Goal: Task Accomplishment & Management: Complete application form

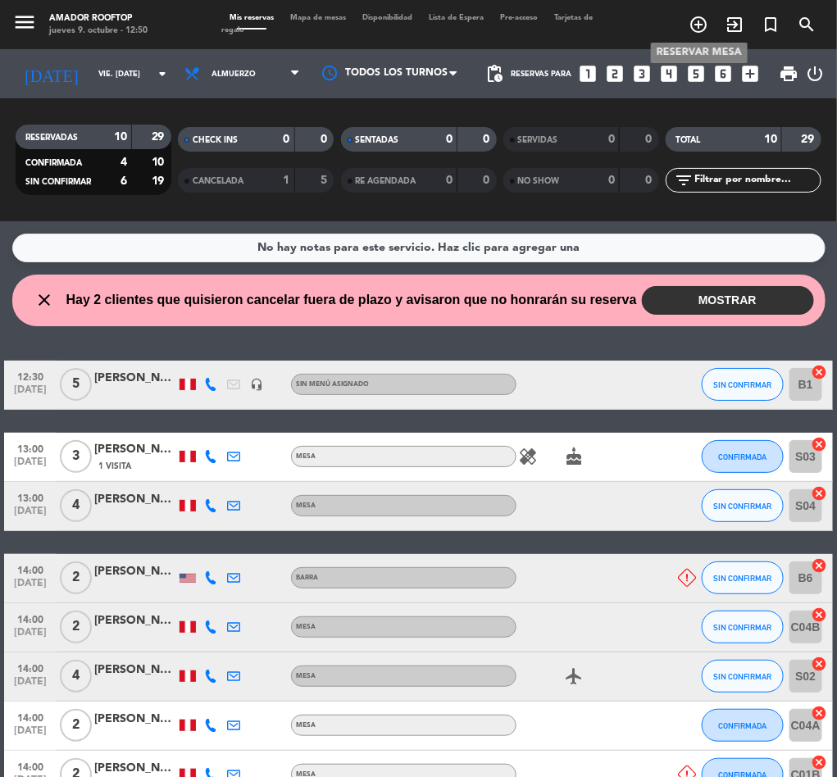
click at [691, 22] on icon "add_circle_outline" at bounding box center [699, 25] width 20 height 20
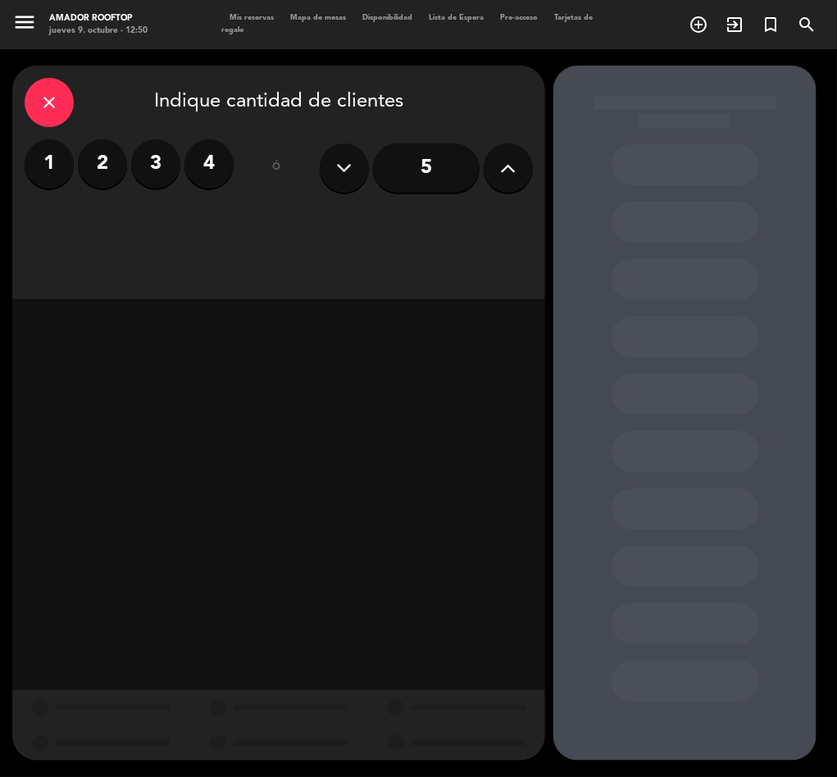
click at [143, 161] on label "3" at bounding box center [155, 163] width 49 height 49
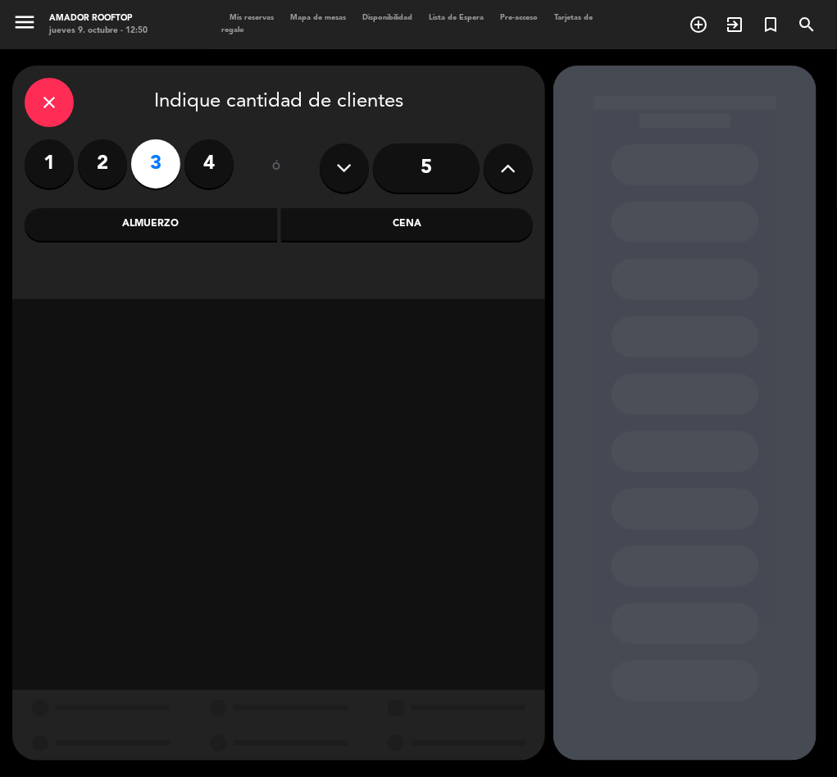
click at [166, 225] on div "Almuerzo" at bounding box center [151, 224] width 252 height 33
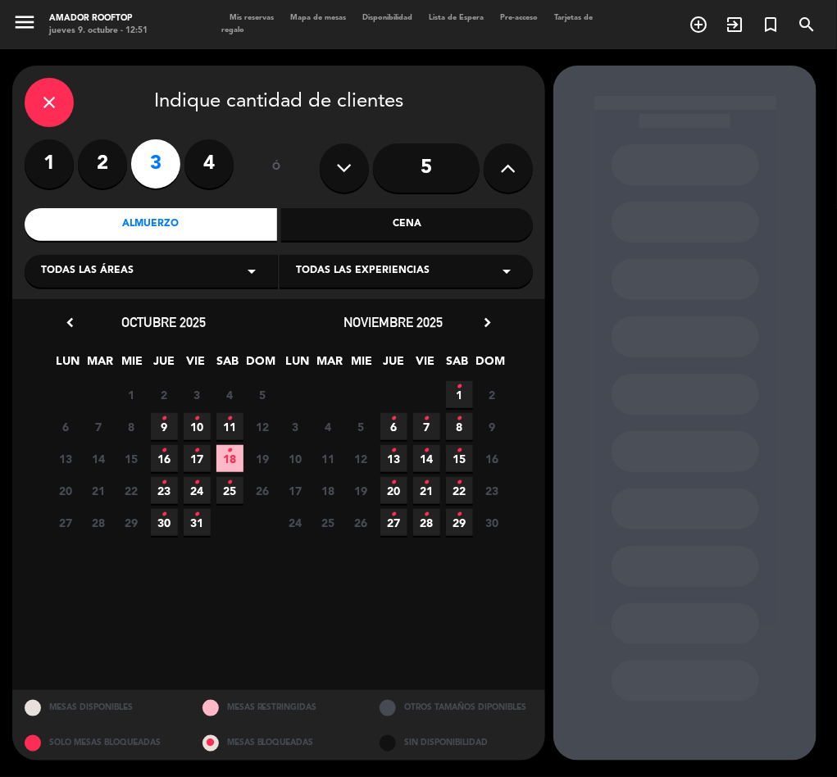
click at [194, 421] on icon "•" at bounding box center [197, 419] width 6 height 26
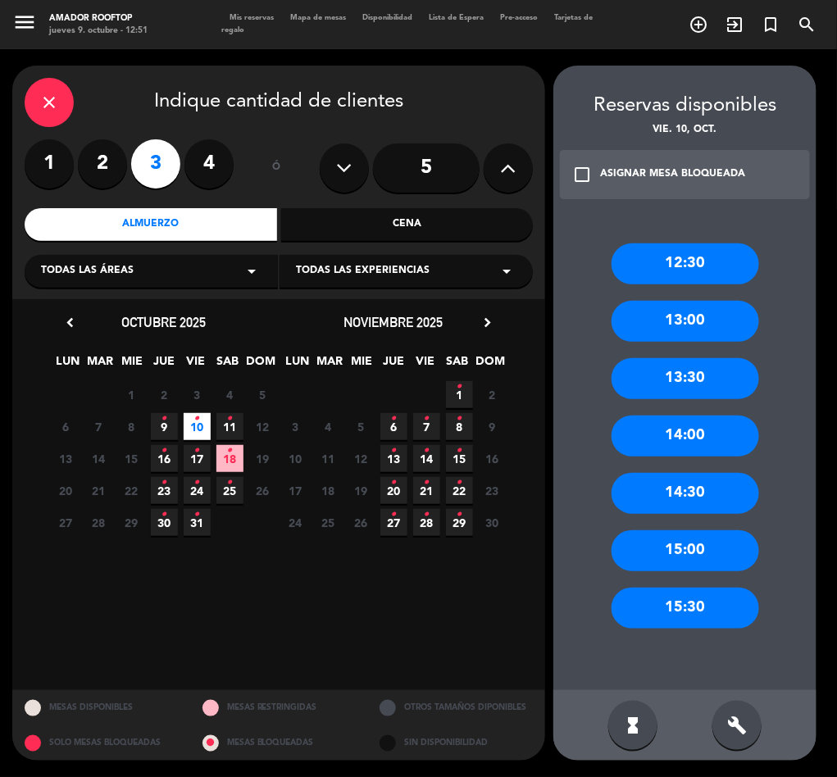
click at [682, 480] on div "14:30" at bounding box center [686, 493] width 148 height 41
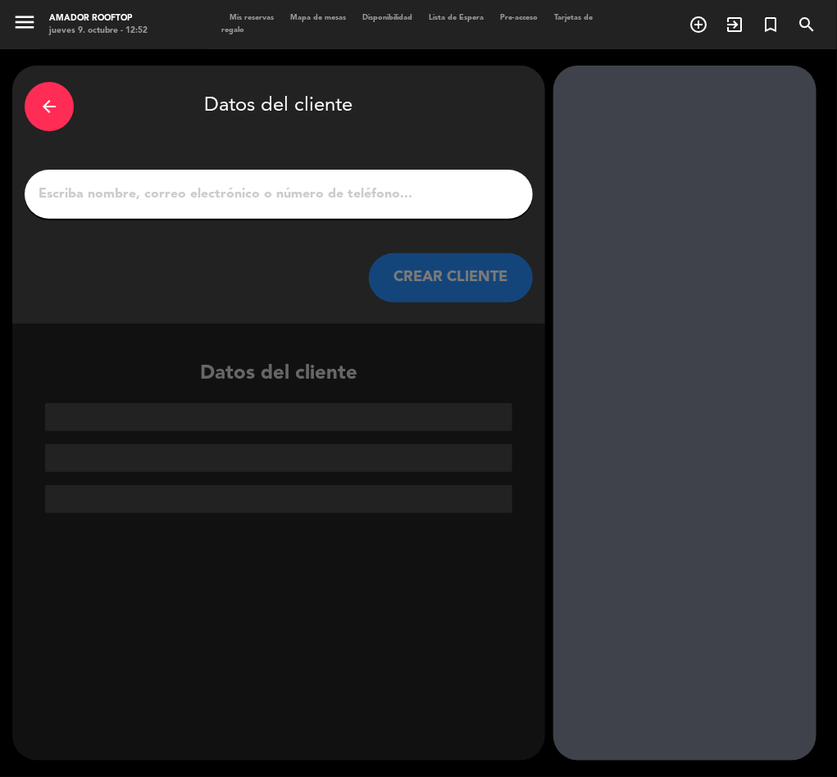
click at [212, 189] on input "1" at bounding box center [279, 194] width 484 height 23
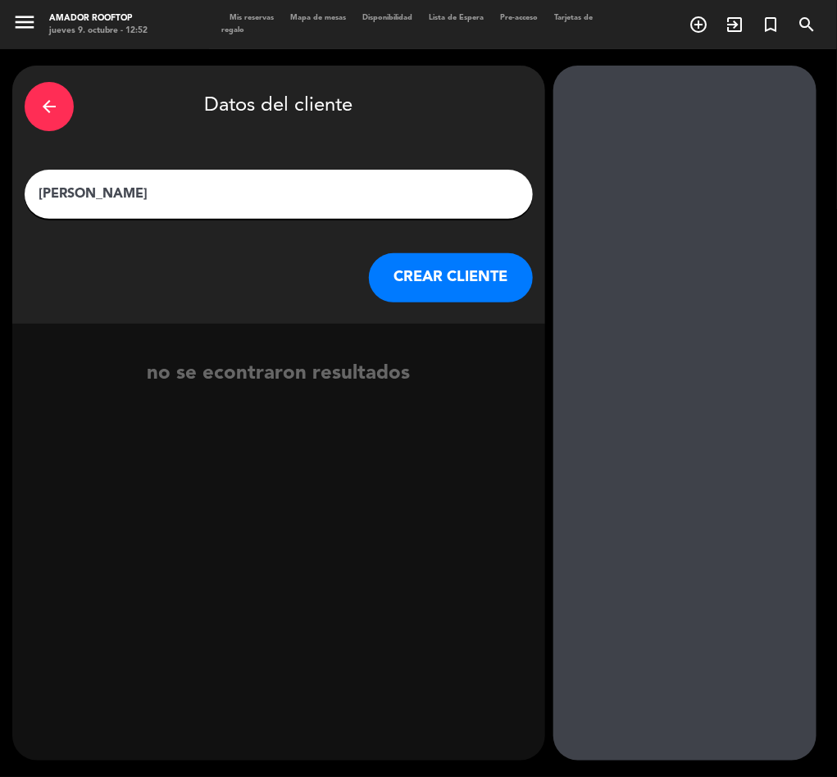
type input "[PERSON_NAME]"
click at [414, 293] on button "CREAR CLIENTE" at bounding box center [451, 277] width 164 height 49
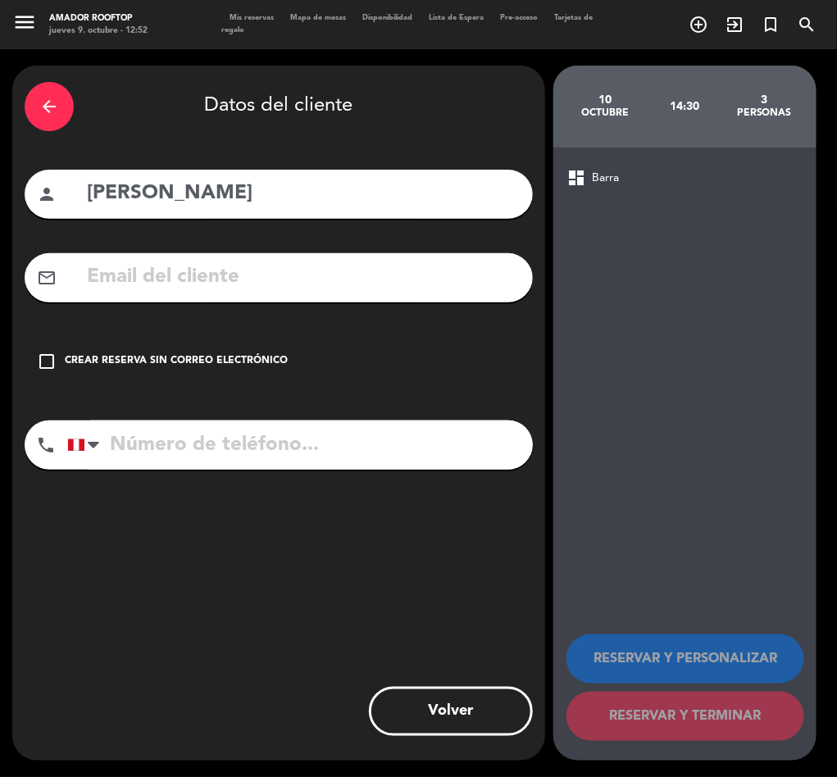
click at [162, 359] on div "Crear reserva sin correo electrónico" at bounding box center [176, 361] width 223 height 16
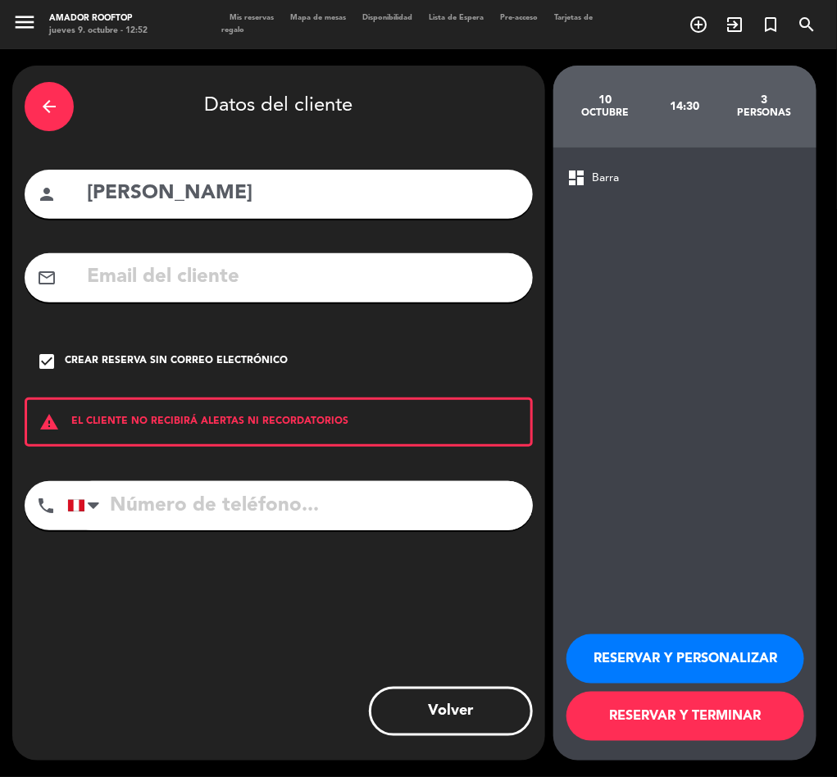
click at [163, 495] on input "tel" at bounding box center [300, 505] width 466 height 49
click at [190, 507] on input "tel" at bounding box center [300, 505] width 466 height 49
paste input "940226383"
type input "940226383"
click at [675, 635] on button "RESERVAR Y PERSONALIZAR" at bounding box center [685, 658] width 238 height 49
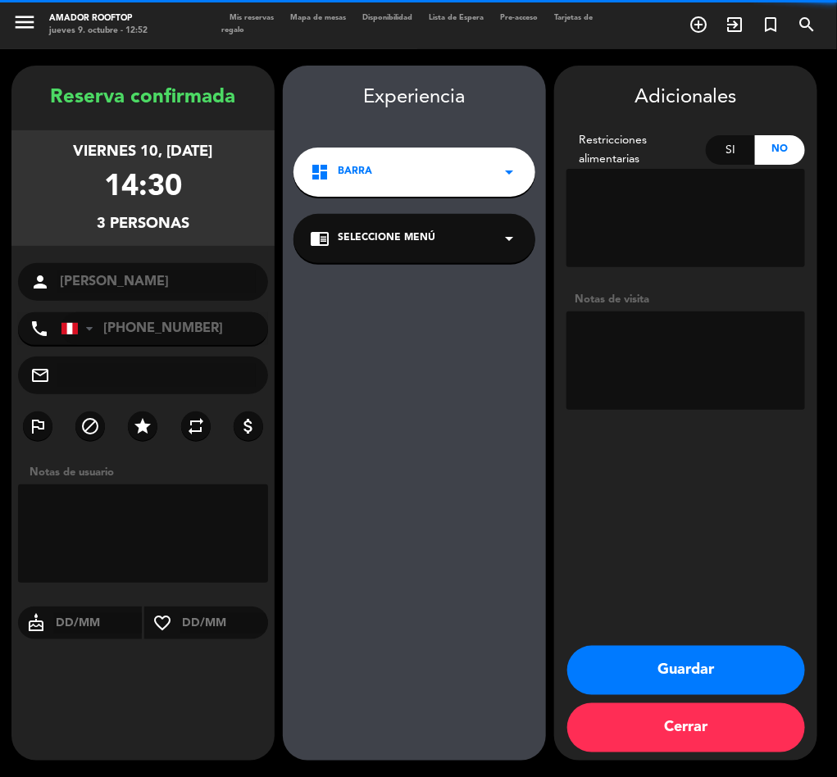
click at [175, 608] on div "favorite_border" at bounding box center [206, 623] width 124 height 33
click at [135, 548] on textarea at bounding box center [143, 533] width 250 height 98
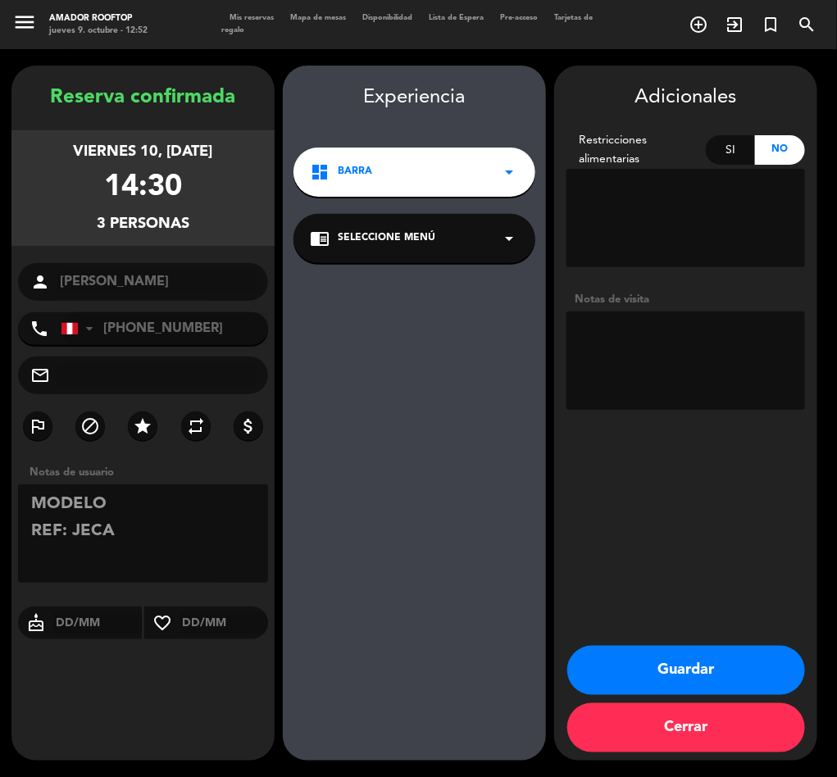
type textarea "MODELO REF: JECA"
click at [689, 652] on button "Guardar" at bounding box center [686, 670] width 238 height 49
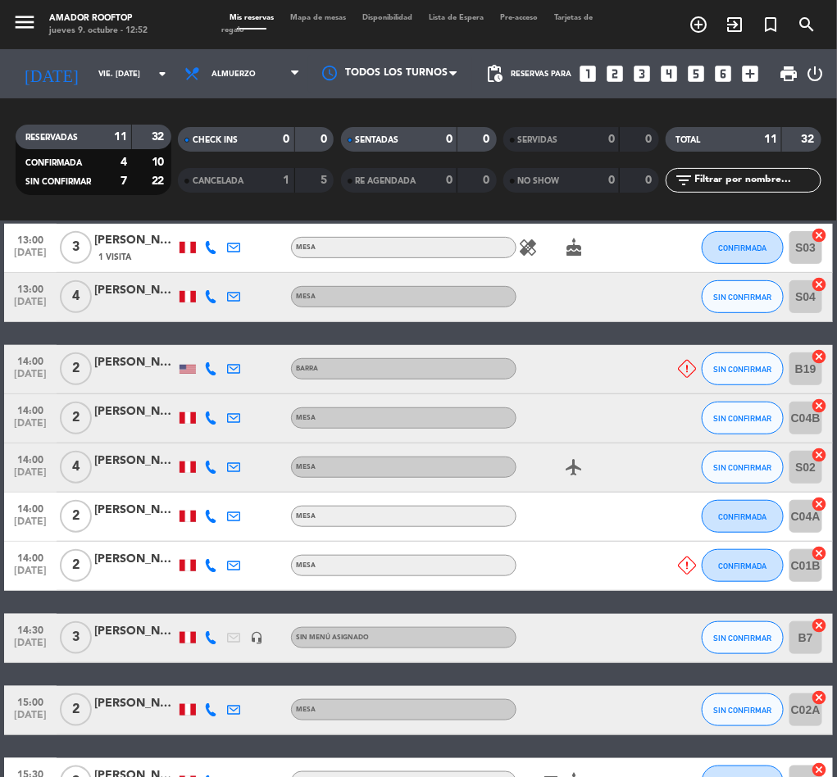
scroll to position [322, 0]
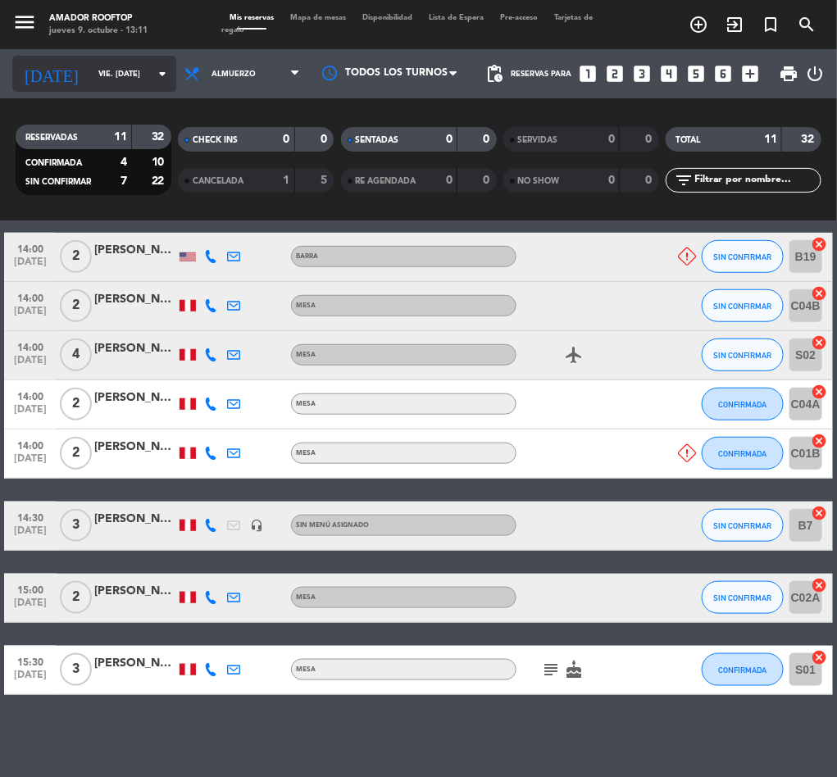
click at [111, 79] on input "vie. [DATE]" at bounding box center [143, 73] width 107 height 25
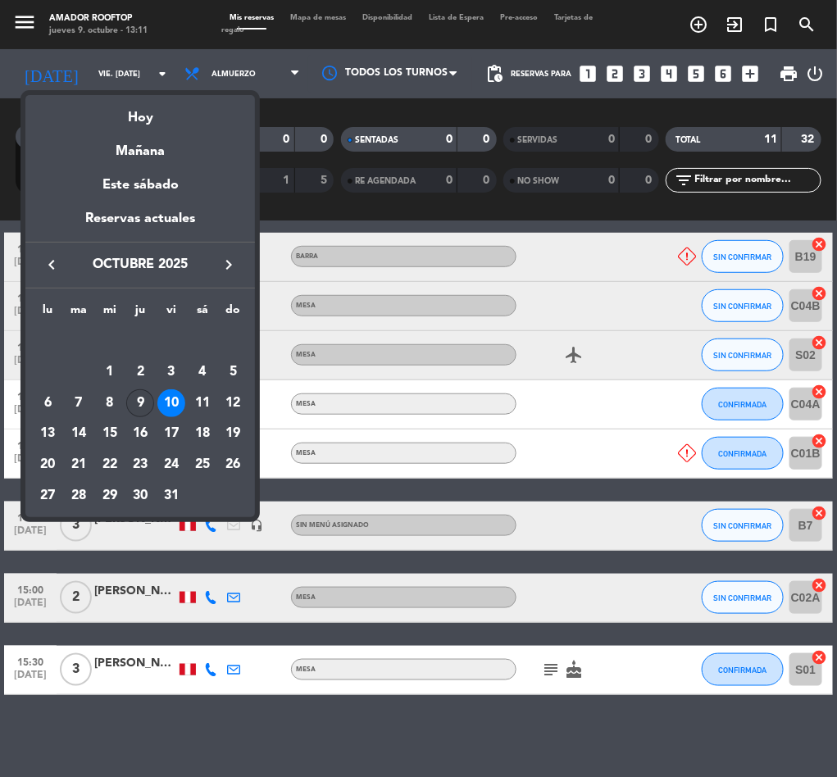
click at [136, 393] on div "9" at bounding box center [140, 403] width 28 height 28
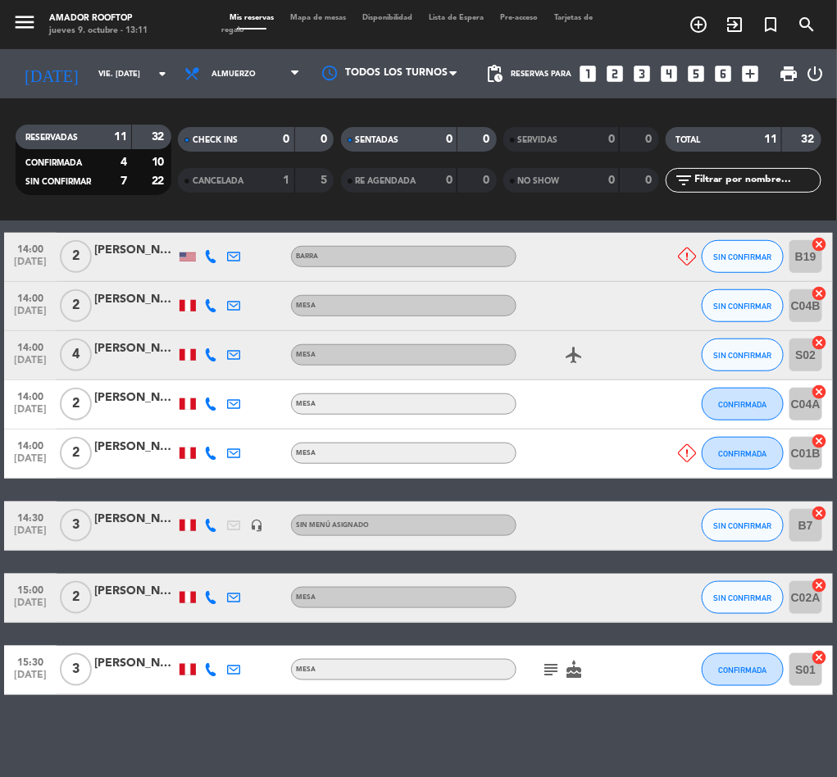
type input "[DEMOGRAPHIC_DATA] [DATE]"
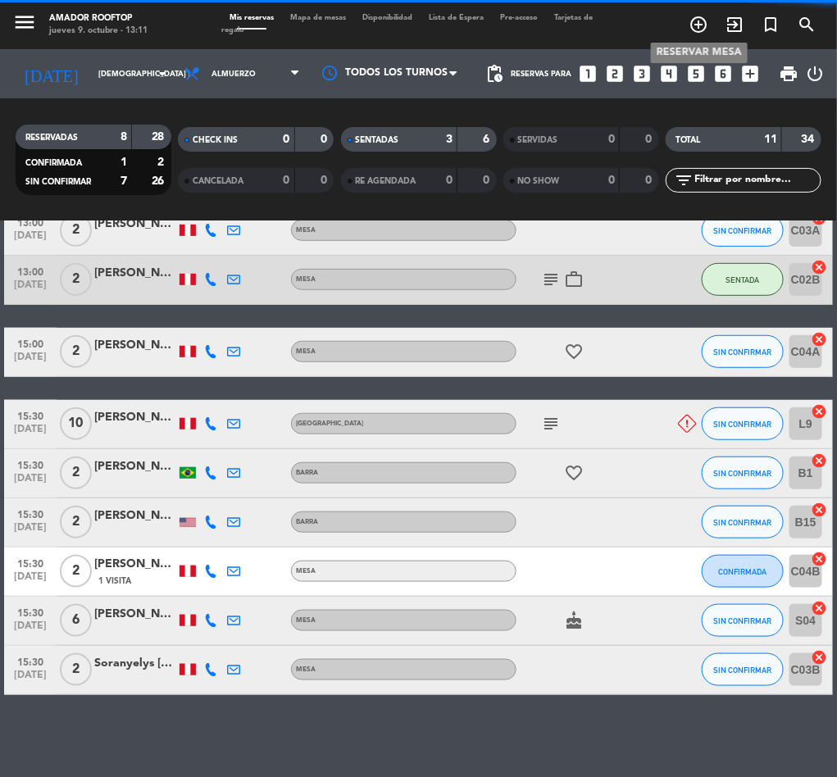
scroll to position [298, 0]
click at [701, 20] on icon "add_circle_outline" at bounding box center [699, 25] width 20 height 20
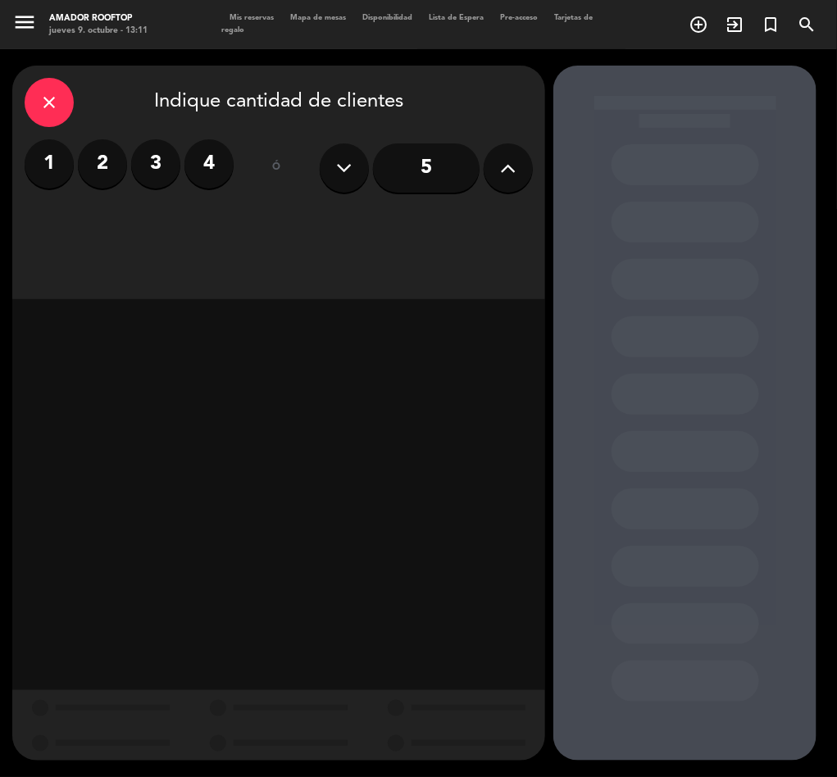
click at [84, 160] on label "2" at bounding box center [102, 163] width 49 height 49
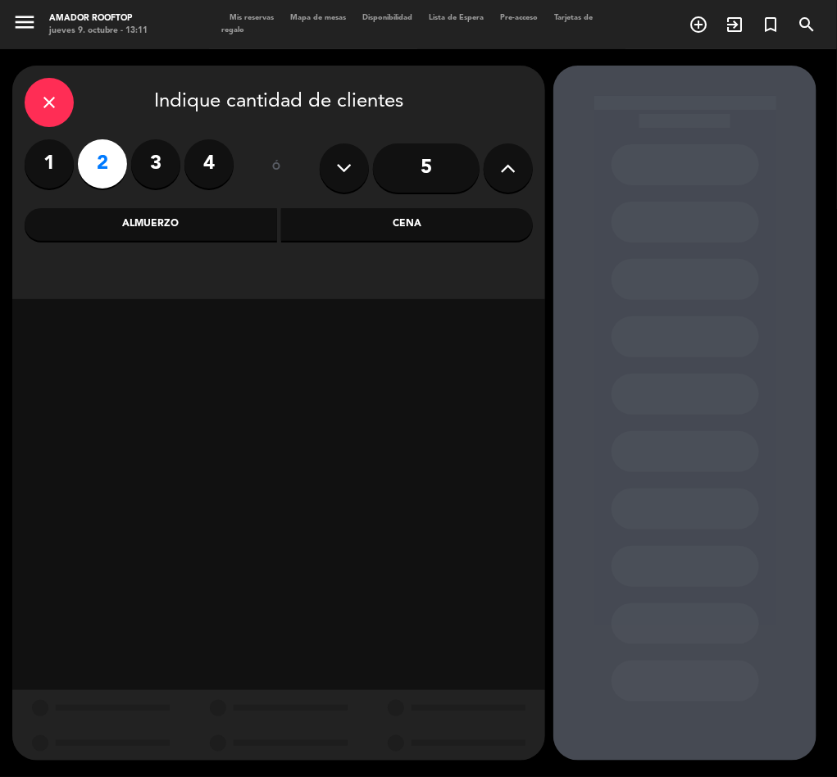
click at [148, 232] on div "Almuerzo" at bounding box center [151, 224] width 252 height 33
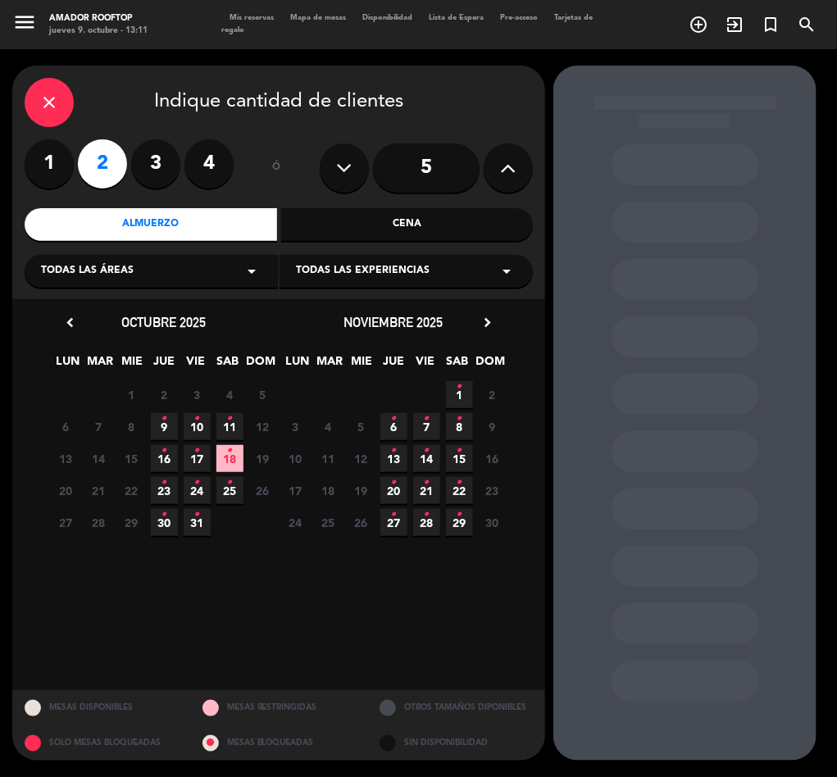
click at [160, 430] on span "9 •" at bounding box center [164, 426] width 27 height 27
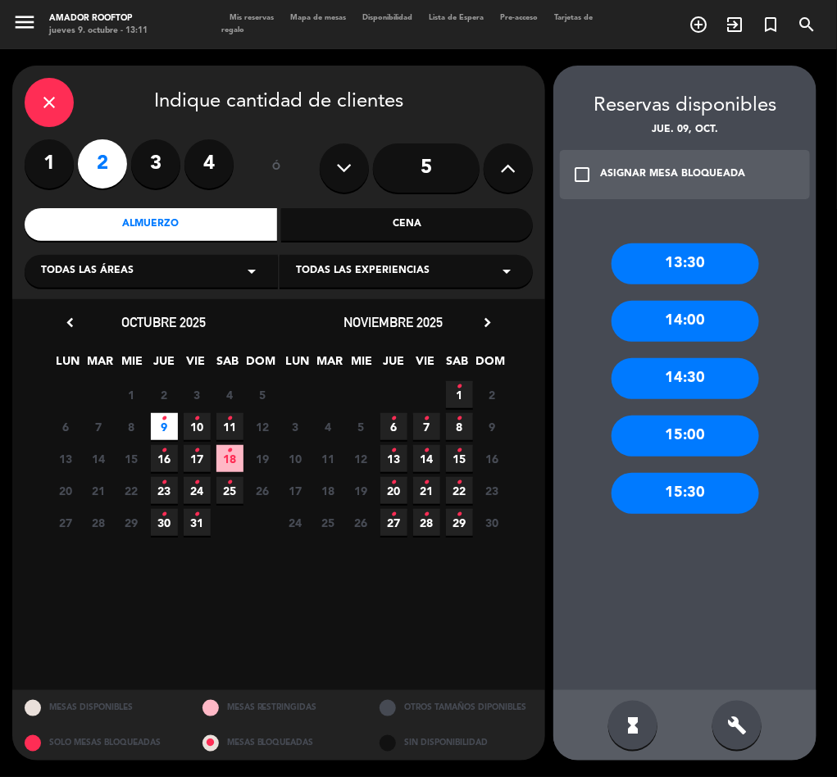
click at [698, 290] on div "13:30 14:00 14:30 15:00 15:30" at bounding box center [684, 451] width 263 height 480
click at [687, 276] on div "13:30" at bounding box center [686, 263] width 148 height 41
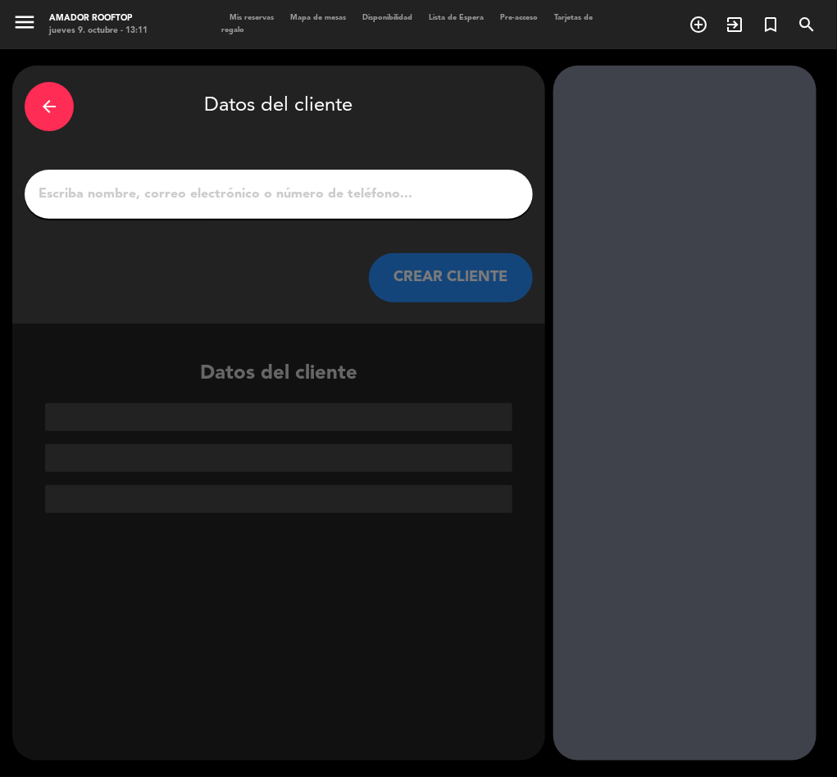
click at [226, 202] on input "1" at bounding box center [279, 194] width 484 height 23
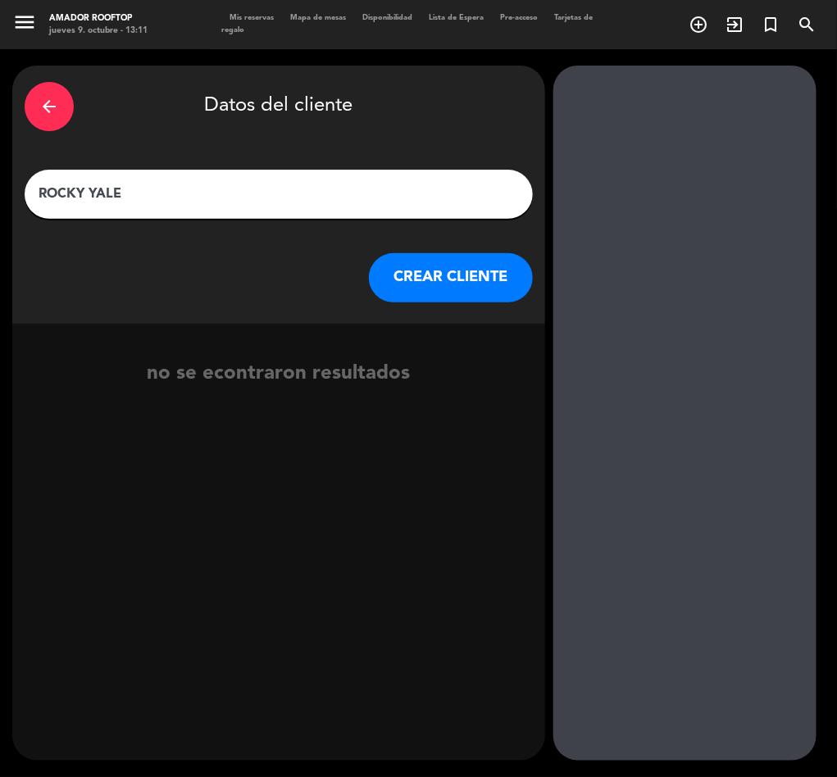
type input "ROCKY YALE"
click at [399, 261] on button "CREAR CLIENTE" at bounding box center [451, 277] width 164 height 49
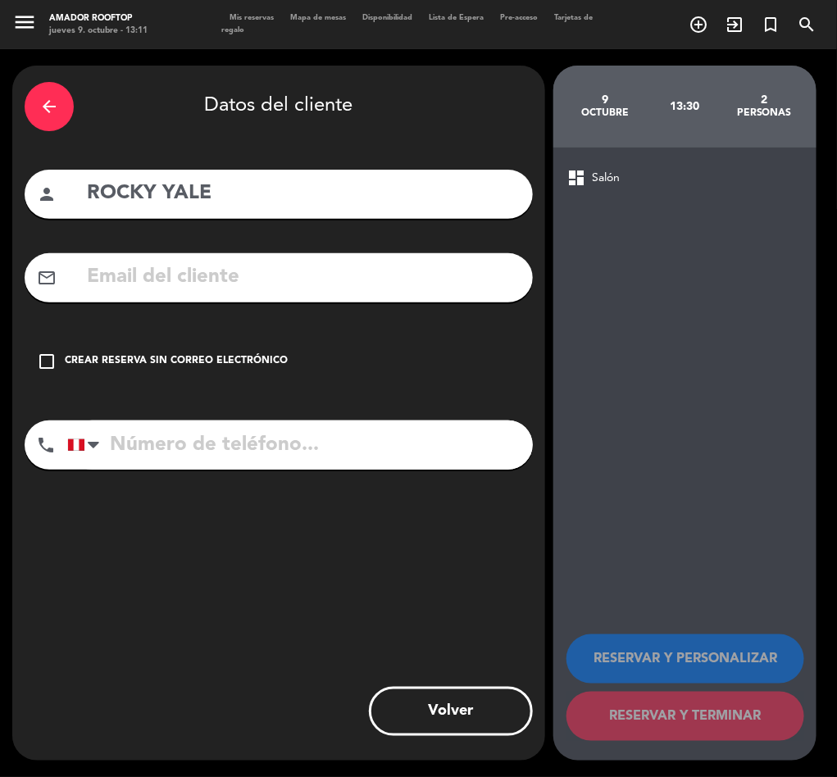
click at [116, 357] on div "Crear reserva sin correo electrónico" at bounding box center [176, 361] width 223 height 16
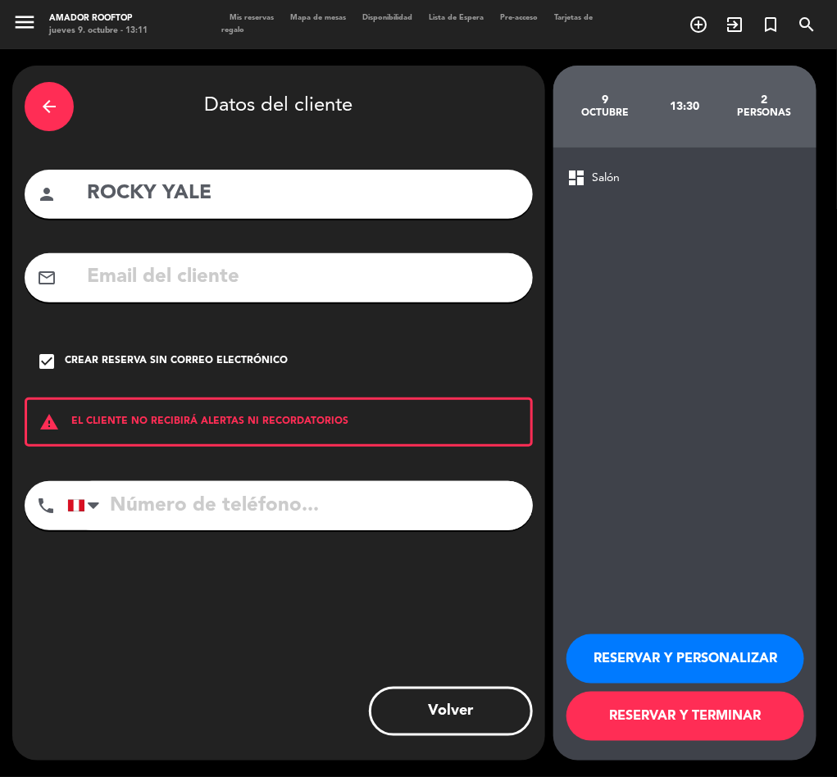
click at [236, 580] on div "arrow_back Datos del cliente person ROCKY YALE mail_outline check_box Crear res…" at bounding box center [278, 413] width 533 height 695
click at [162, 497] on input "tel" at bounding box center [300, 505] width 466 height 49
type input "999999999"
click at [615, 652] on button "RESERVAR Y PERSONALIZAR" at bounding box center [685, 658] width 238 height 49
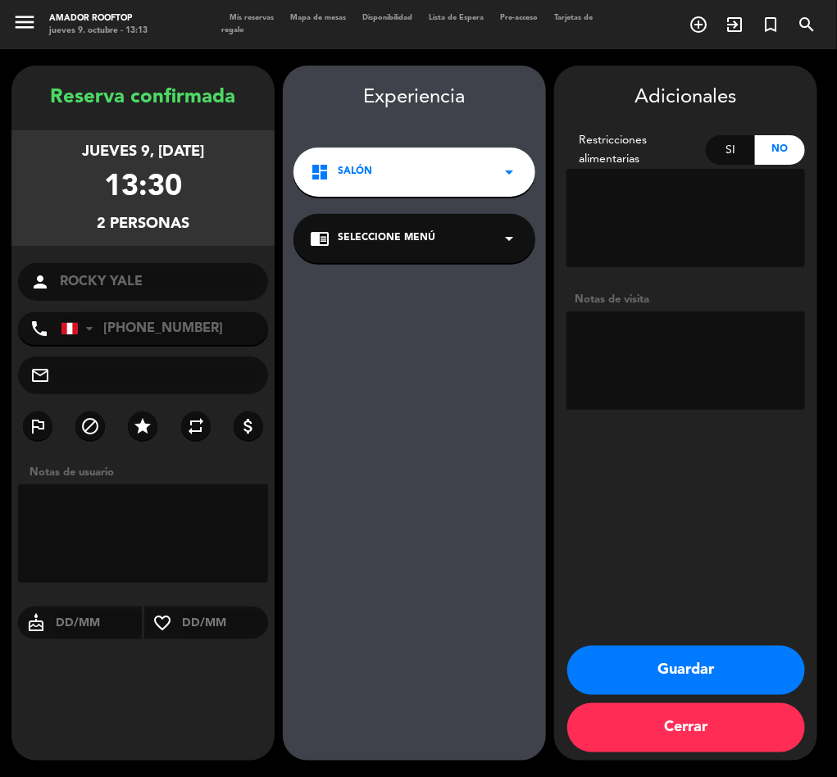
click at [197, 534] on textarea at bounding box center [143, 533] width 250 height 98
type textarea "r"
type textarea "REF: JECA NO HAY TLF"
click at [686, 680] on button "Guardar" at bounding box center [686, 670] width 238 height 49
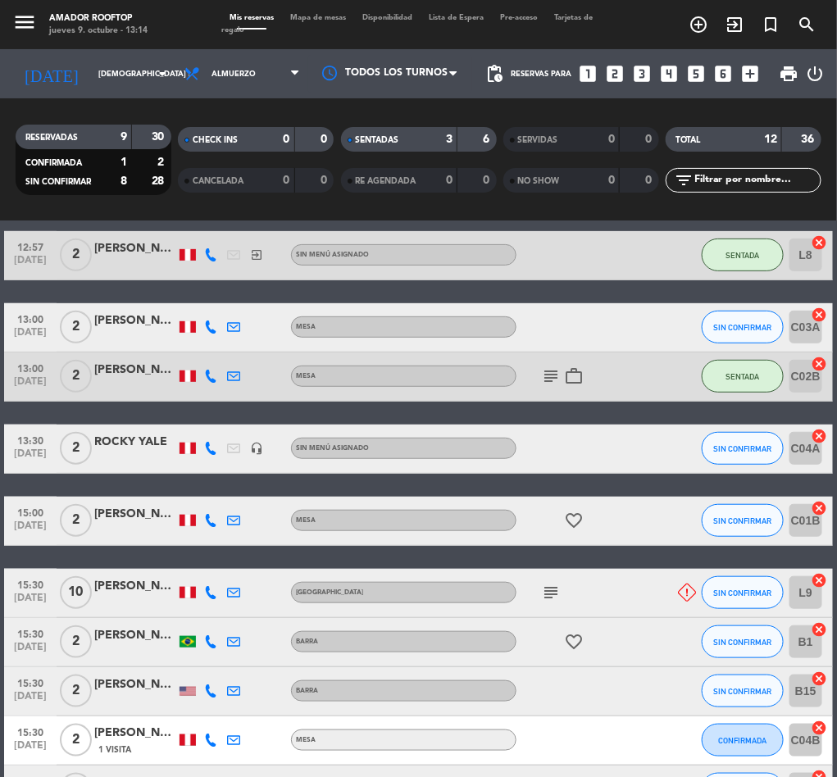
scroll to position [239, 0]
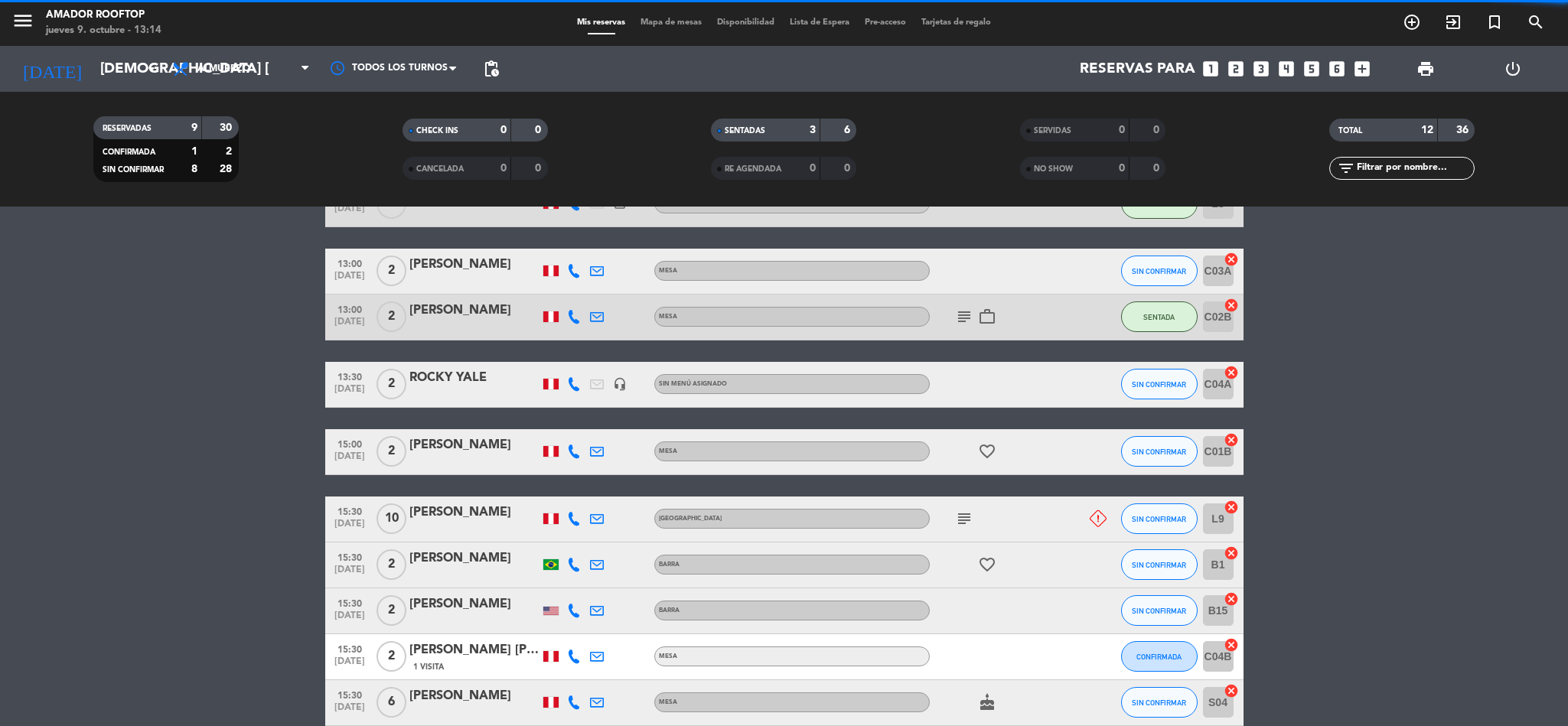
click at [471, 366] on div "13:30 [DATE] 2 ROCKY YALE headset_mic Sin menú asignado SIN CONFIRMAR C04A canc…" at bounding box center [784, 384] width 918 height 46
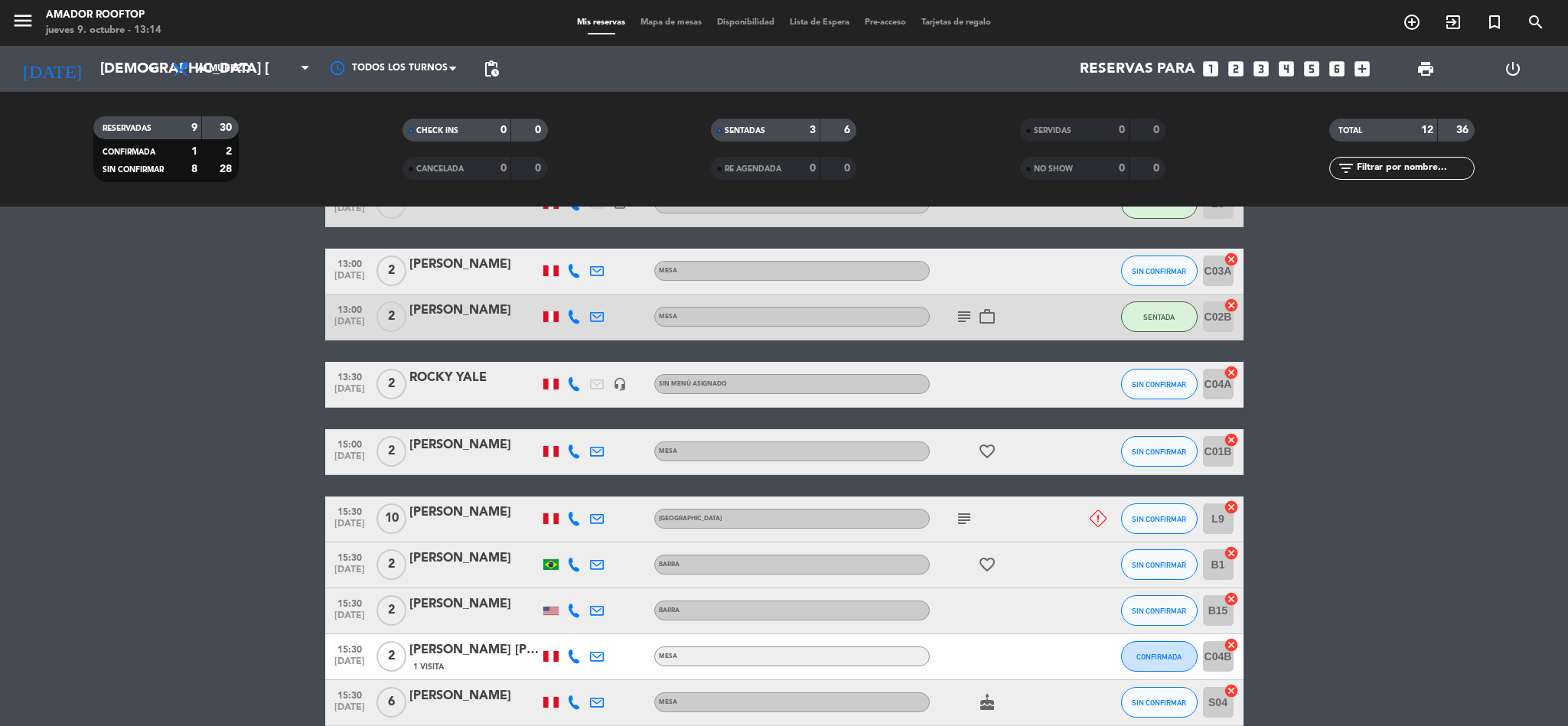
click at [470, 372] on div "ROCKY YALE" at bounding box center [474, 377] width 130 height 20
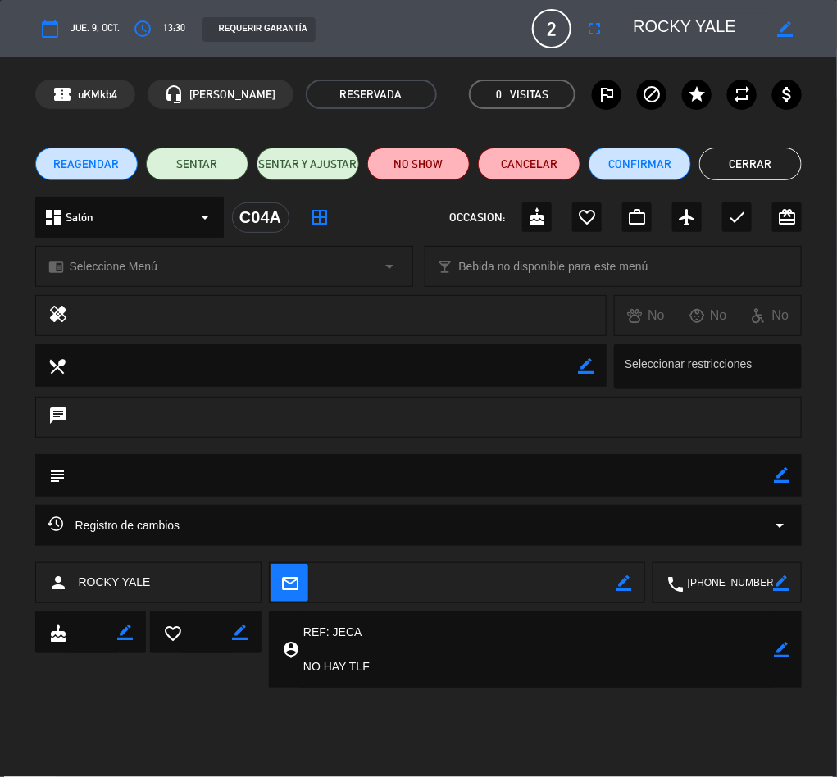
click at [773, 584] on icon "border_color" at bounding box center [781, 583] width 16 height 16
click at [712, 584] on textarea at bounding box center [729, 583] width 90 height 41
type textarea "[PHONE_NUMBER]"
click at [783, 580] on icon at bounding box center [781, 583] width 16 height 16
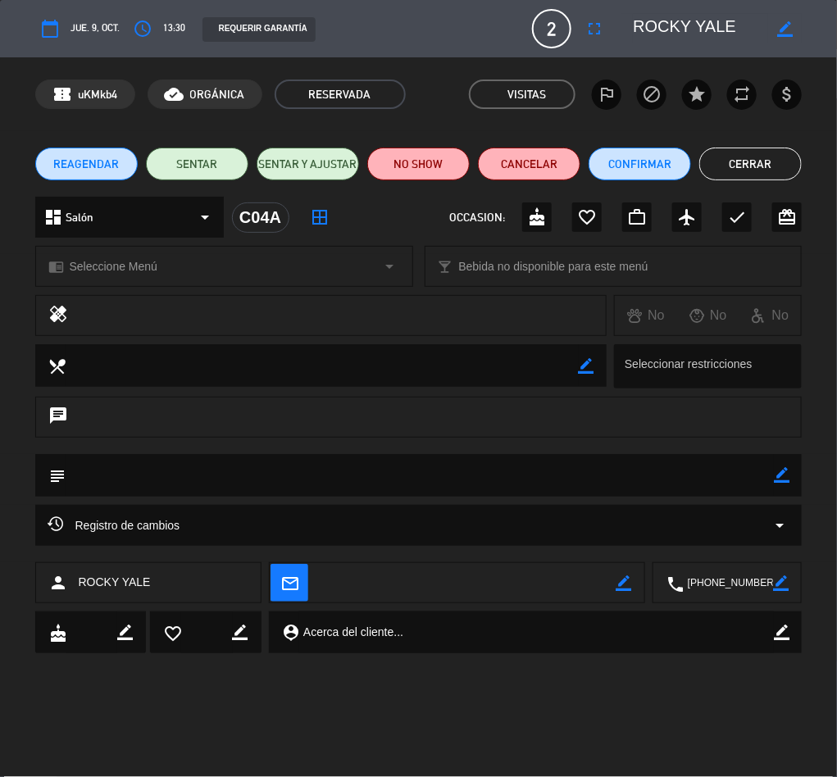
click at [733, 172] on button "Cerrar" at bounding box center [750, 164] width 102 height 33
